Goal: Find specific page/section: Find specific page/section

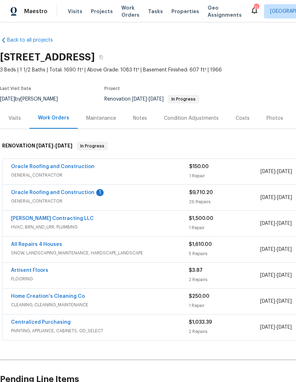
click at [183, 9] on span "Properties" at bounding box center [185, 11] width 28 height 7
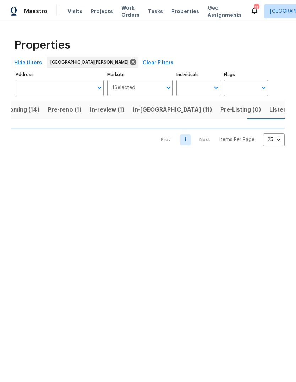
scroll to position [0, 18]
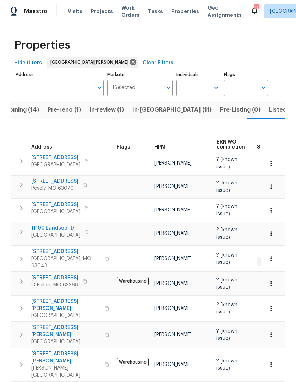
click at [66, 161] on span "[STREET_ADDRESS]" at bounding box center [55, 157] width 49 height 7
click at [72, 14] on span "Visits" at bounding box center [75, 11] width 15 height 7
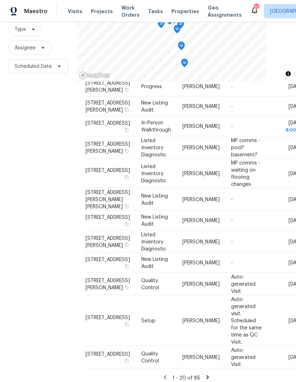
scroll to position [27, 0]
click at [209, 374] on icon at bounding box center [207, 377] width 6 height 6
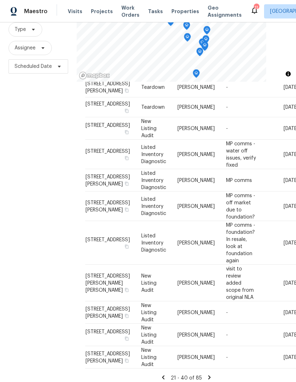
click at [209, 374] on icon at bounding box center [209, 377] width 6 height 6
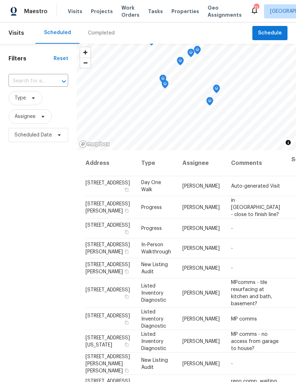
scroll to position [0, 0]
